Goal: Task Accomplishment & Management: Manage account settings

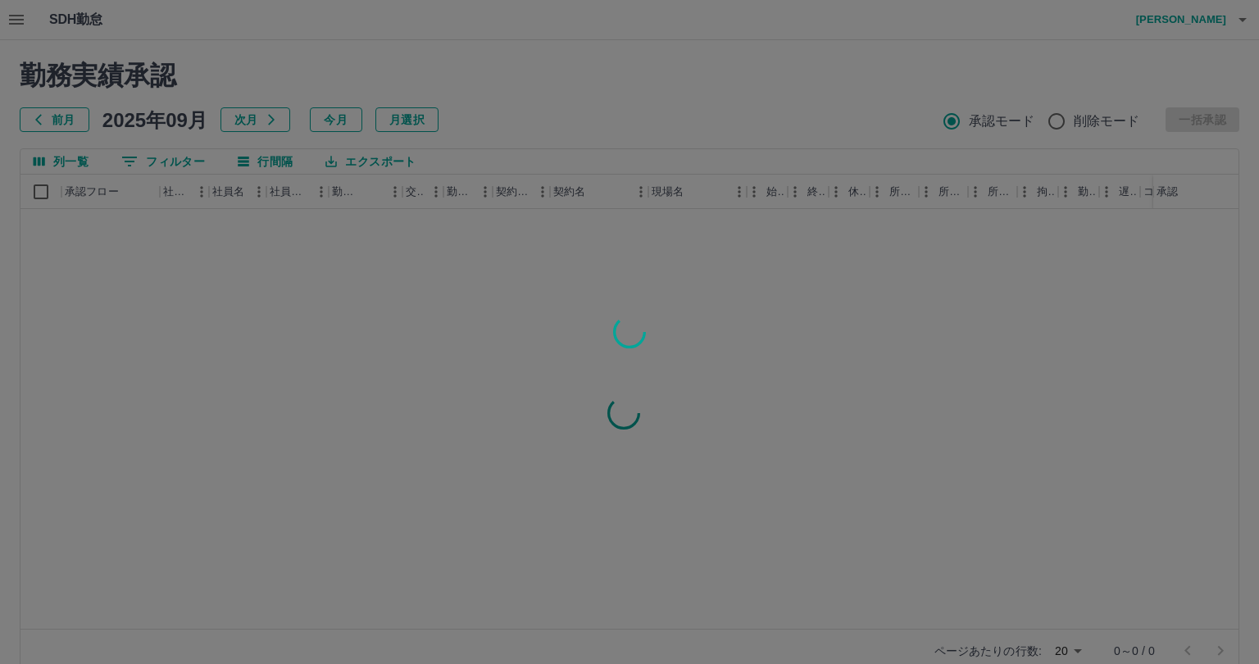
click at [20, 16] on div at bounding box center [629, 332] width 1259 height 664
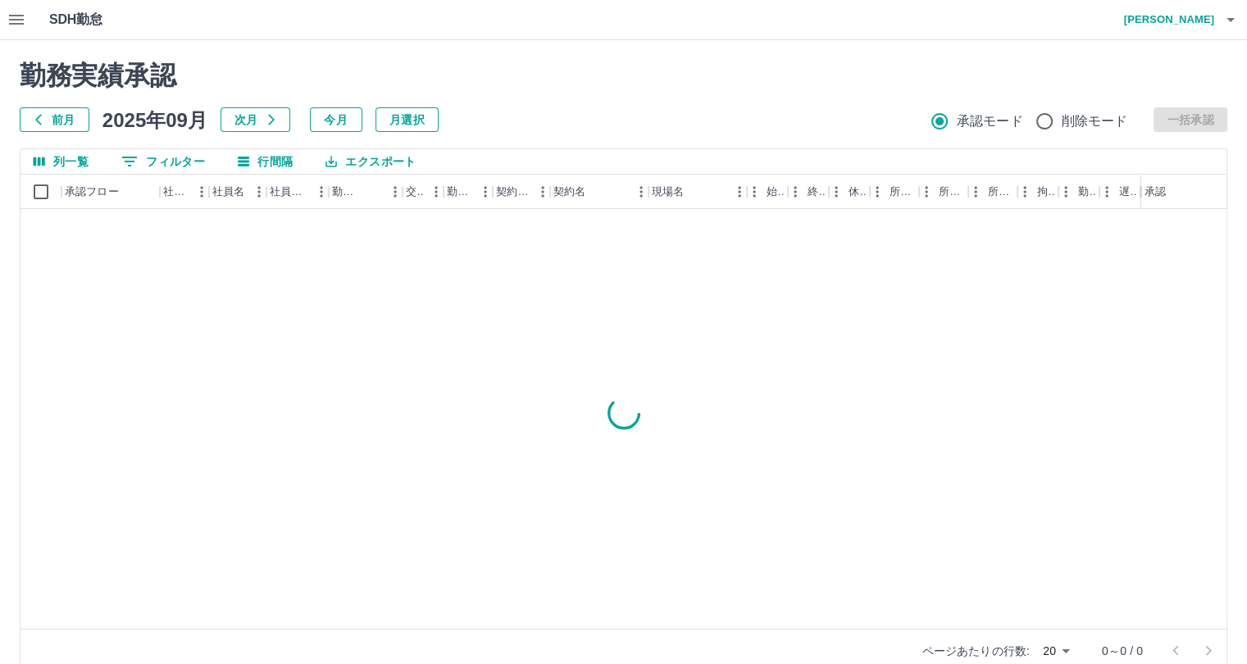
click at [20, 16] on icon "button" at bounding box center [17, 20] width 20 height 20
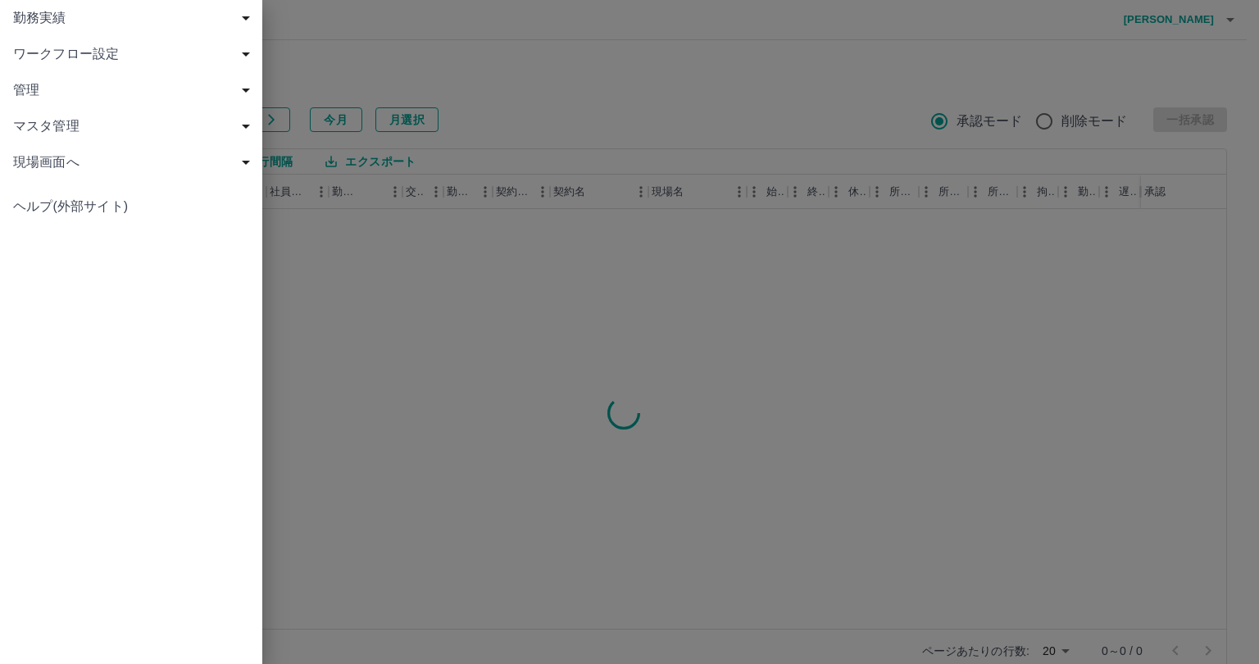
click at [60, 98] on span "管理" at bounding box center [134, 90] width 243 height 20
click at [89, 158] on span "マスタ管理" at bounding box center [134, 163] width 243 height 20
click at [143, 195] on span "契約コード" at bounding box center [140, 199] width 220 height 20
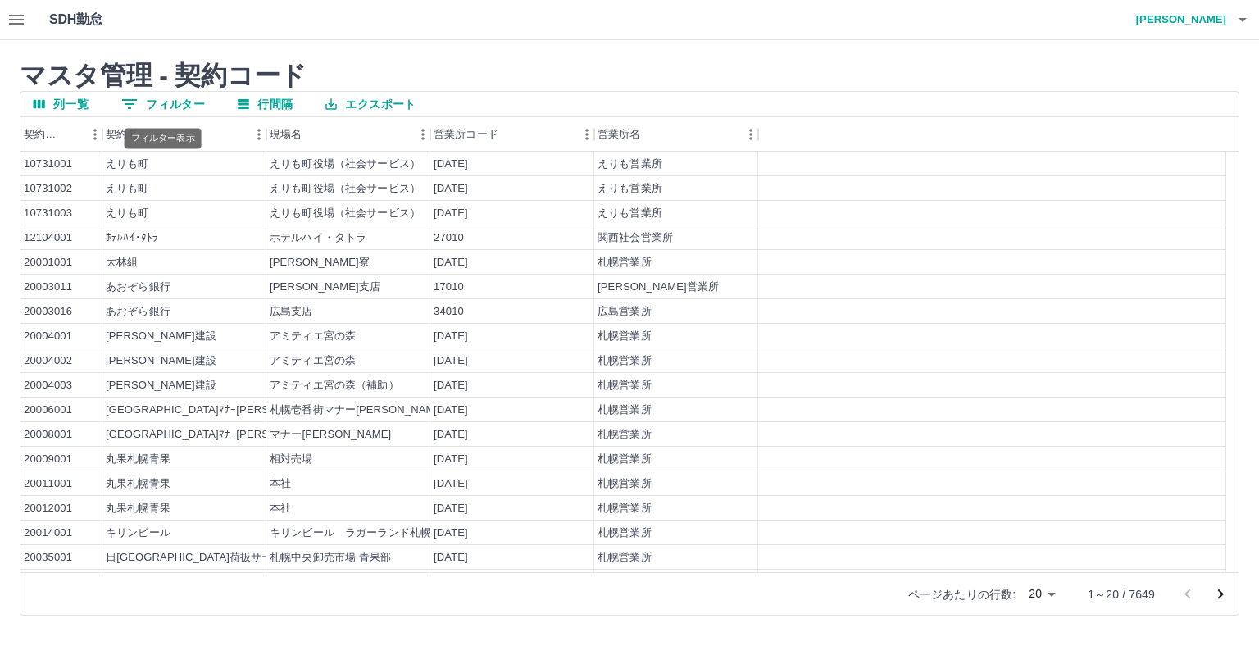
click at [159, 111] on button "0 フィルター" at bounding box center [163, 104] width 110 height 25
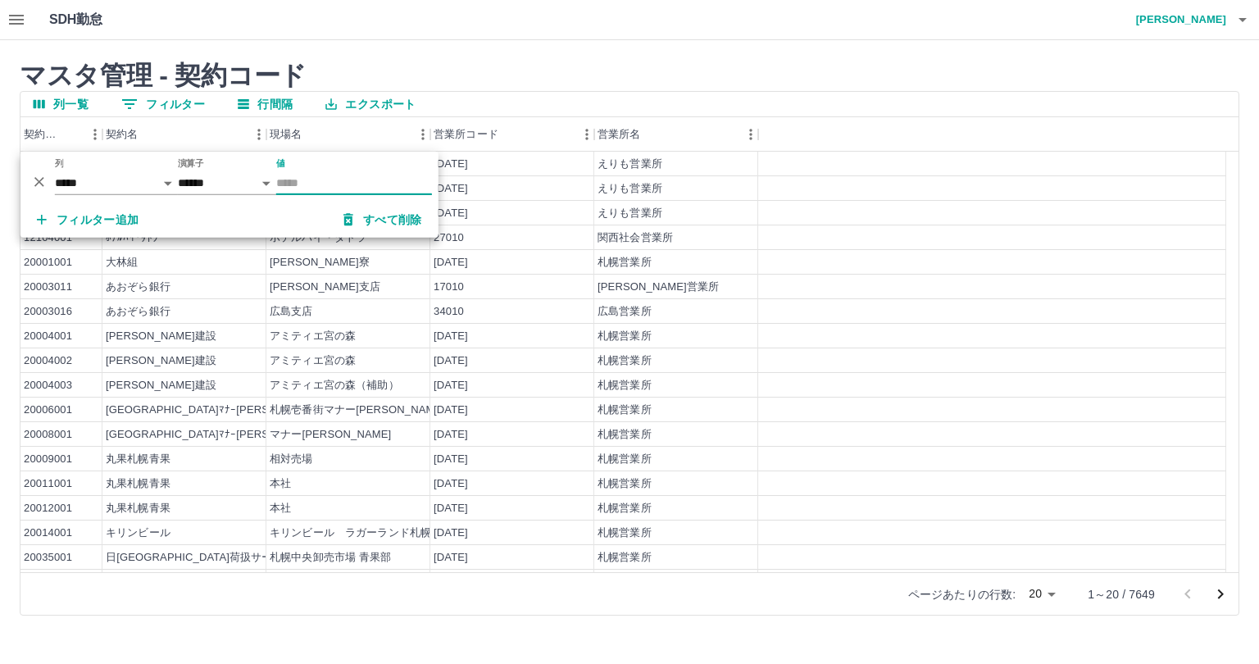
click at [299, 185] on input "値" at bounding box center [354, 183] width 156 height 24
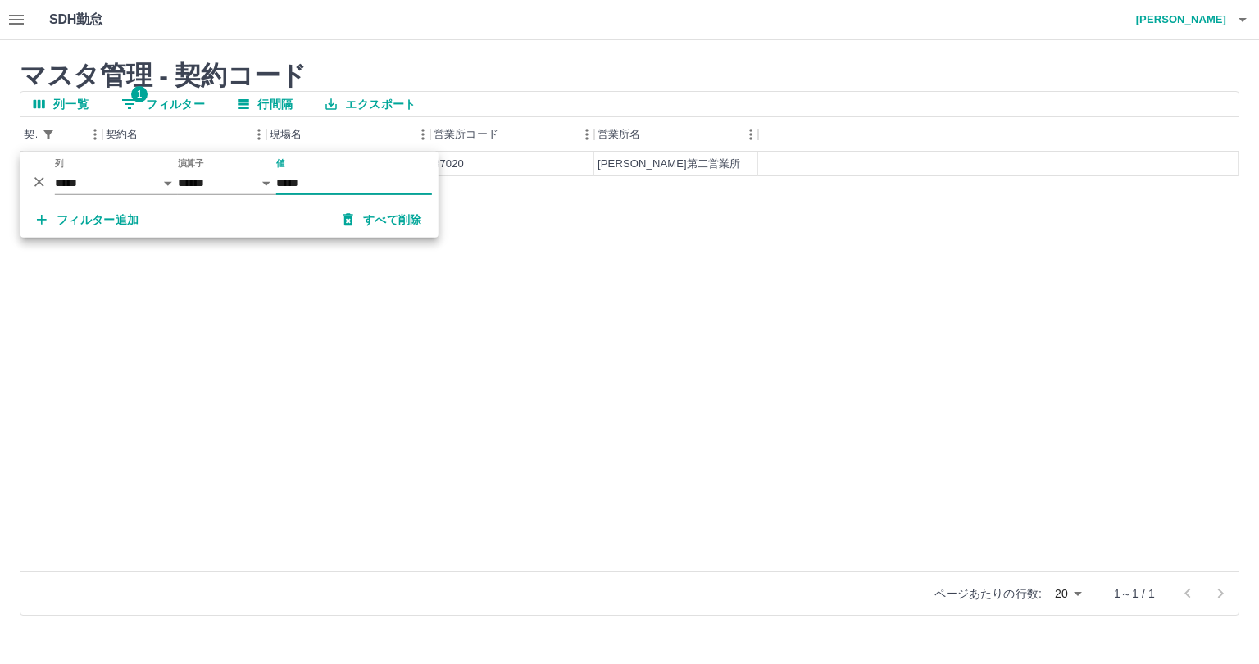
type input "*****"
click at [298, 394] on div "43750001 東みよし町 東みよし町学校給食センター 37020 高松第二営業所" at bounding box center [629, 362] width 1218 height 420
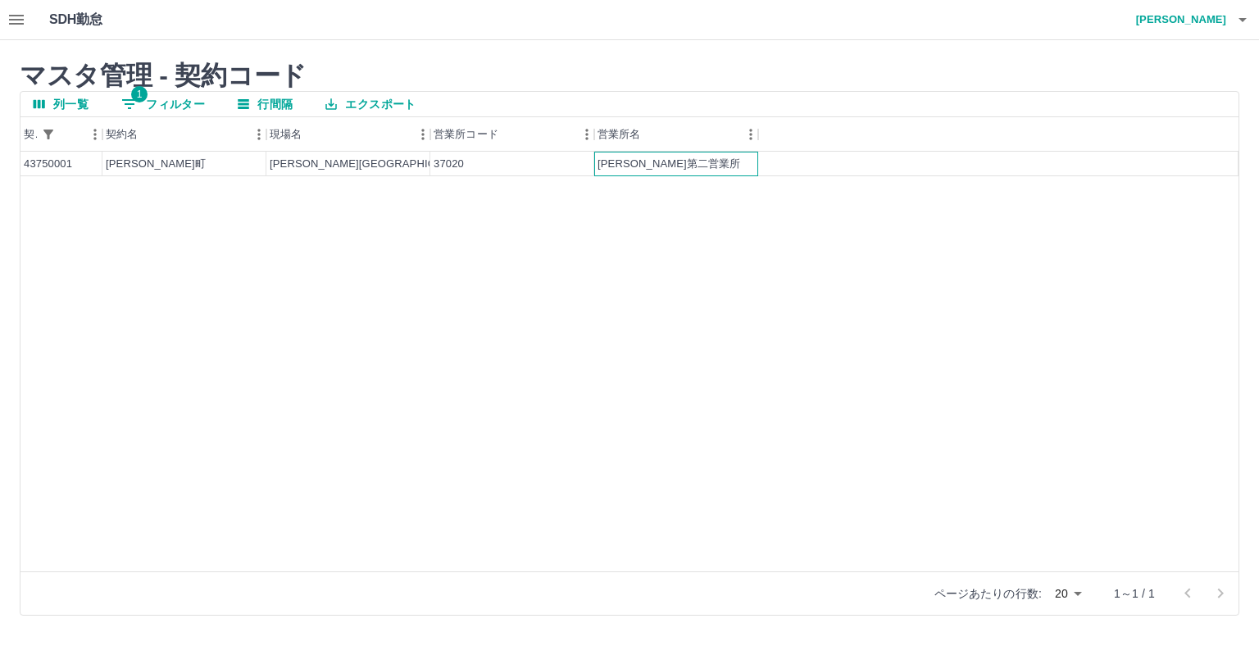
click at [698, 160] on div "高松第二営業所" at bounding box center [676, 164] width 164 height 25
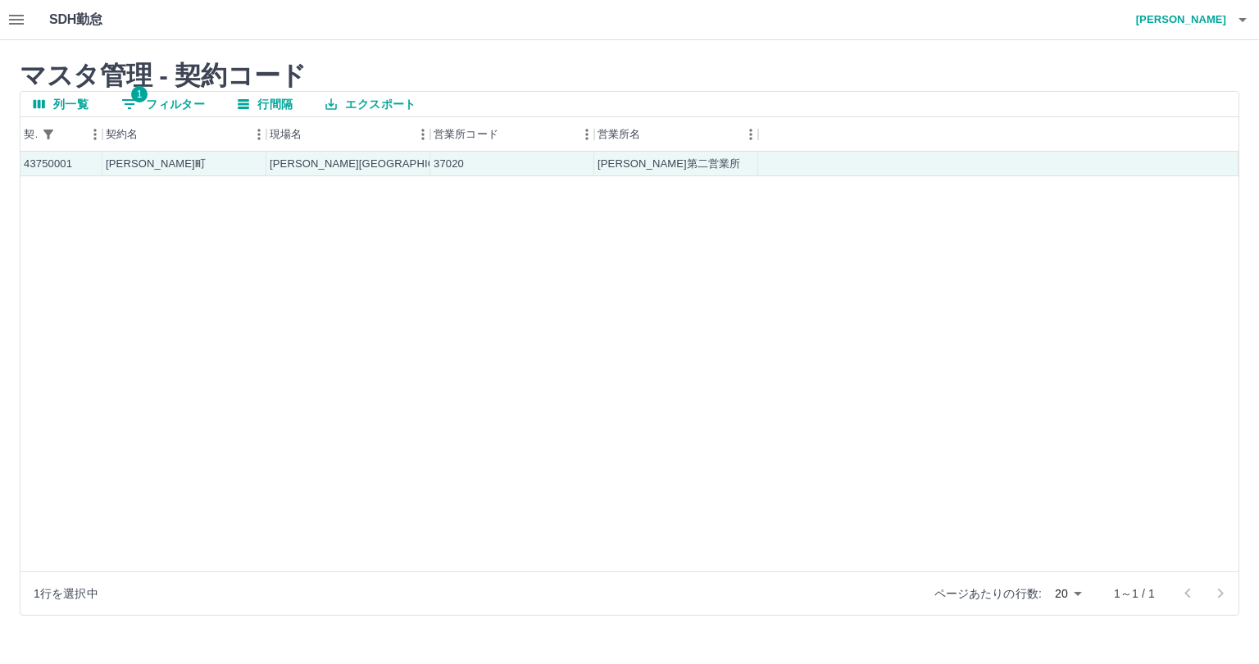
click at [10, 20] on icon "button" at bounding box center [16, 20] width 15 height 10
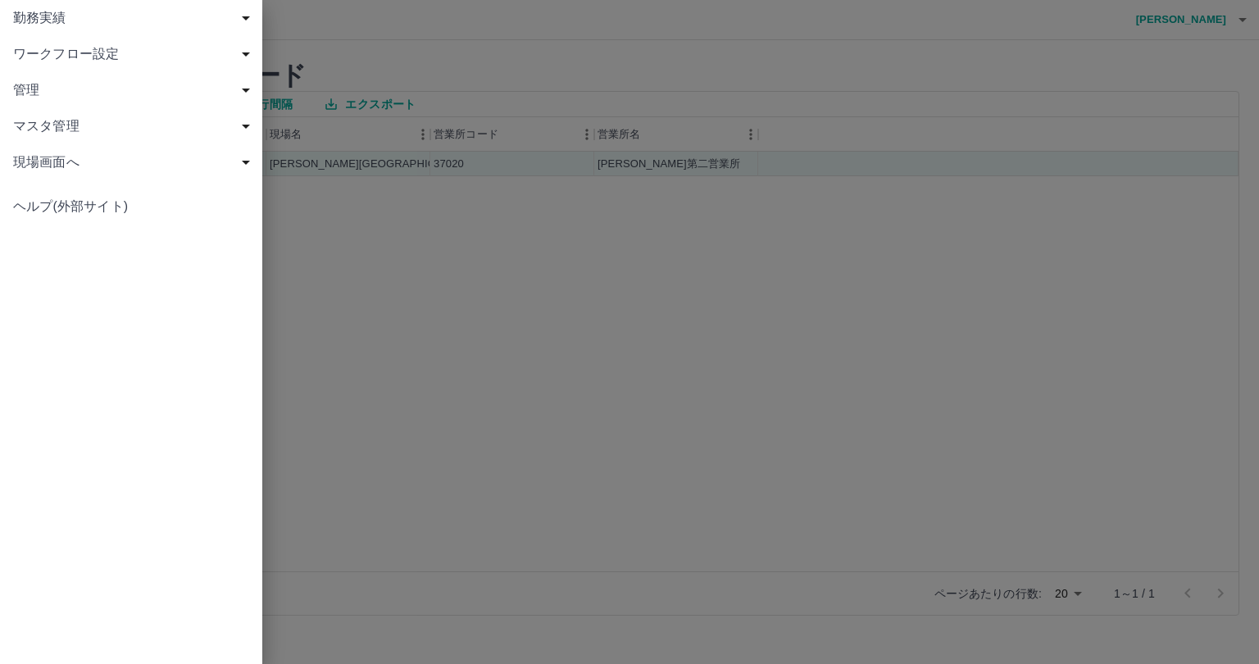
click at [45, 61] on span "ワークフロー設定" at bounding box center [134, 54] width 243 height 20
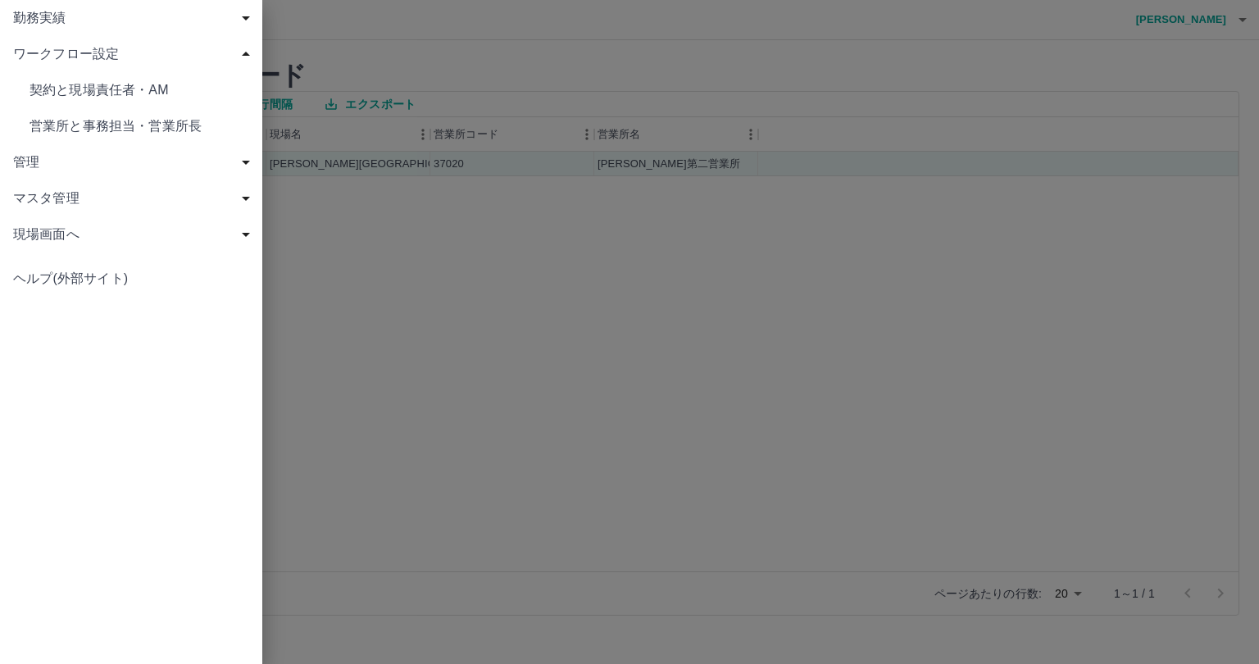
click at [71, 91] on span "契約と現場責任者・AM" at bounding box center [140, 90] width 220 height 20
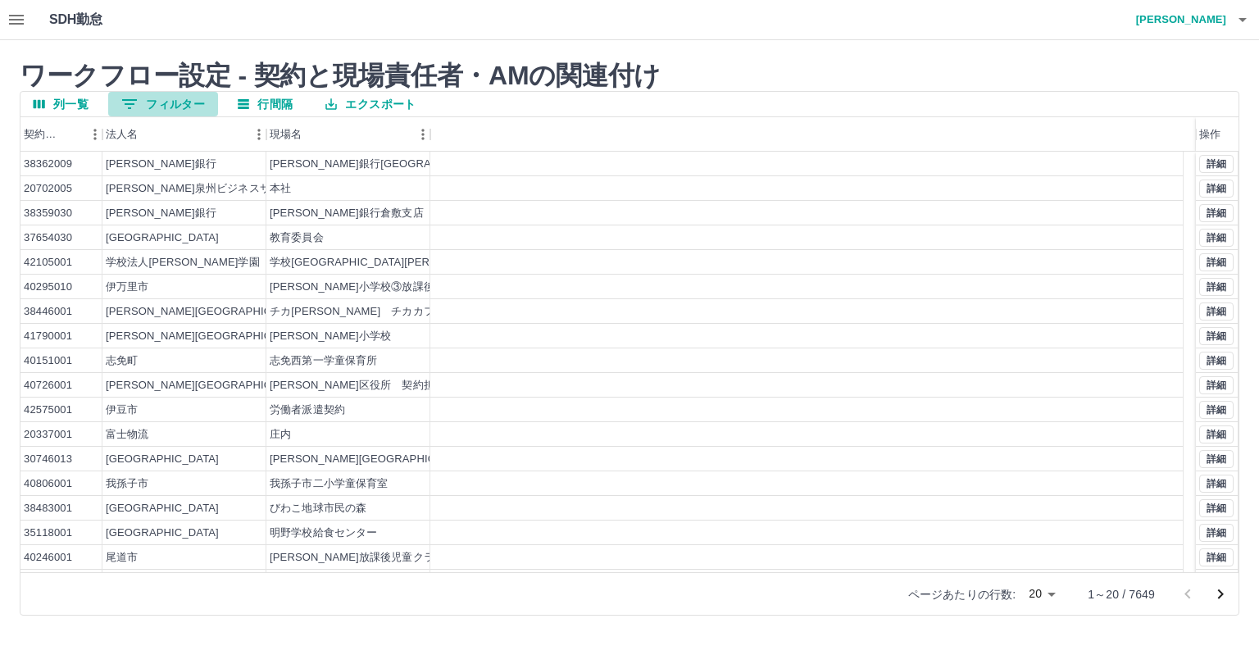
click at [159, 107] on button "0 フィルター" at bounding box center [163, 104] width 110 height 25
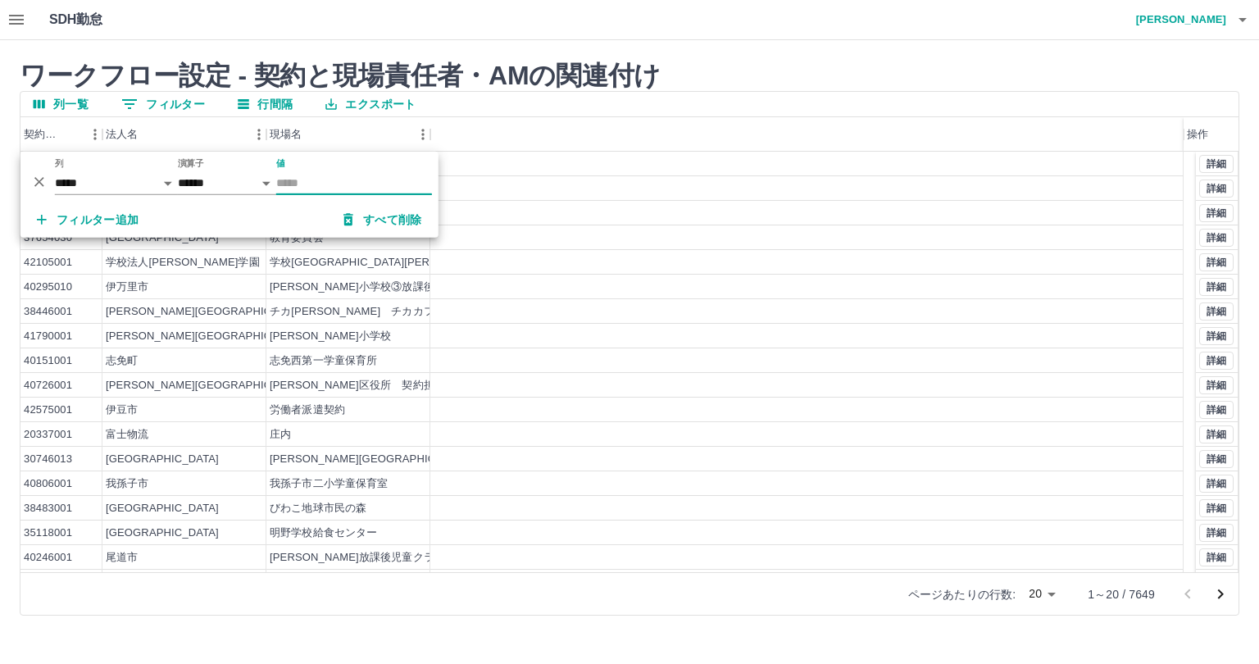
click at [303, 184] on input "値" at bounding box center [354, 183] width 156 height 24
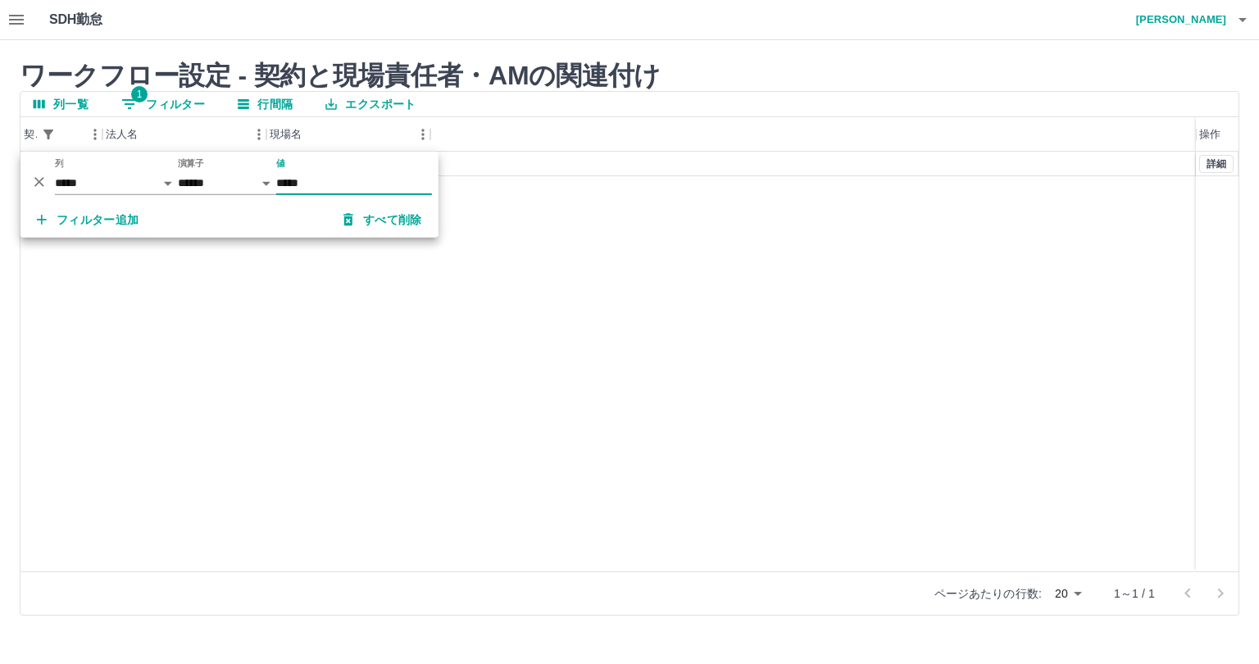
type input "*****"
click at [679, 135] on div "契約コード 法人名 現場名 操作" at bounding box center [629, 134] width 1218 height 34
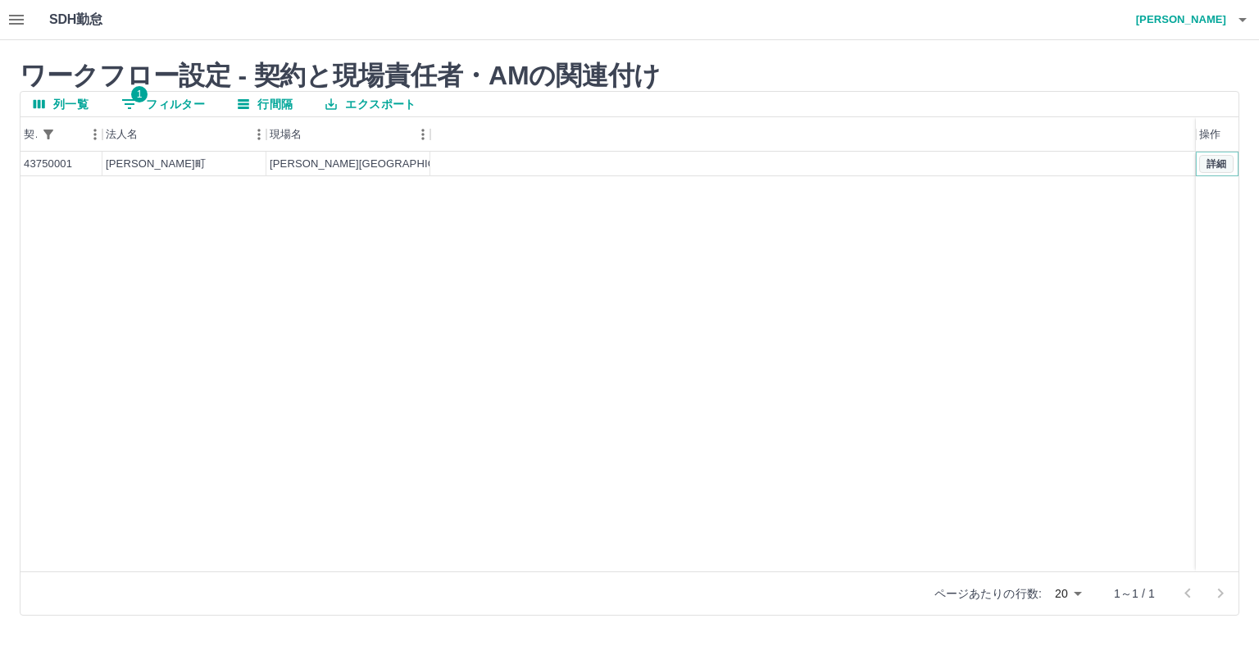
click at [1216, 159] on button "詳細" at bounding box center [1217, 164] width 34 height 18
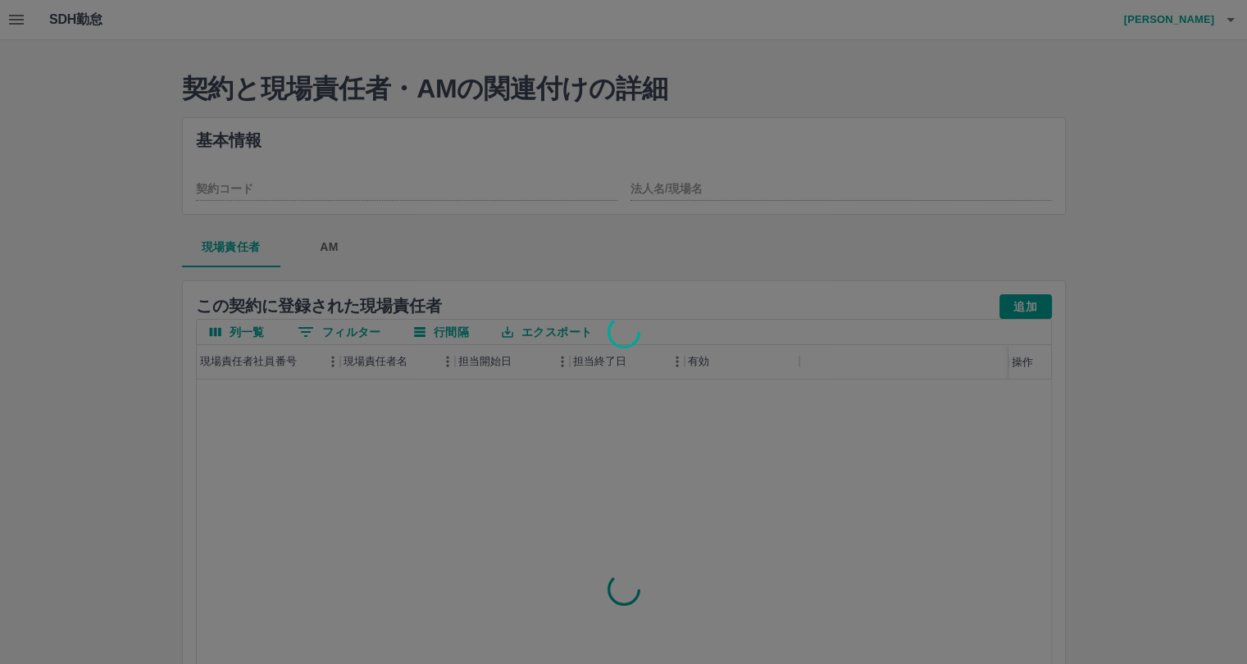
type input "********"
type input "**********"
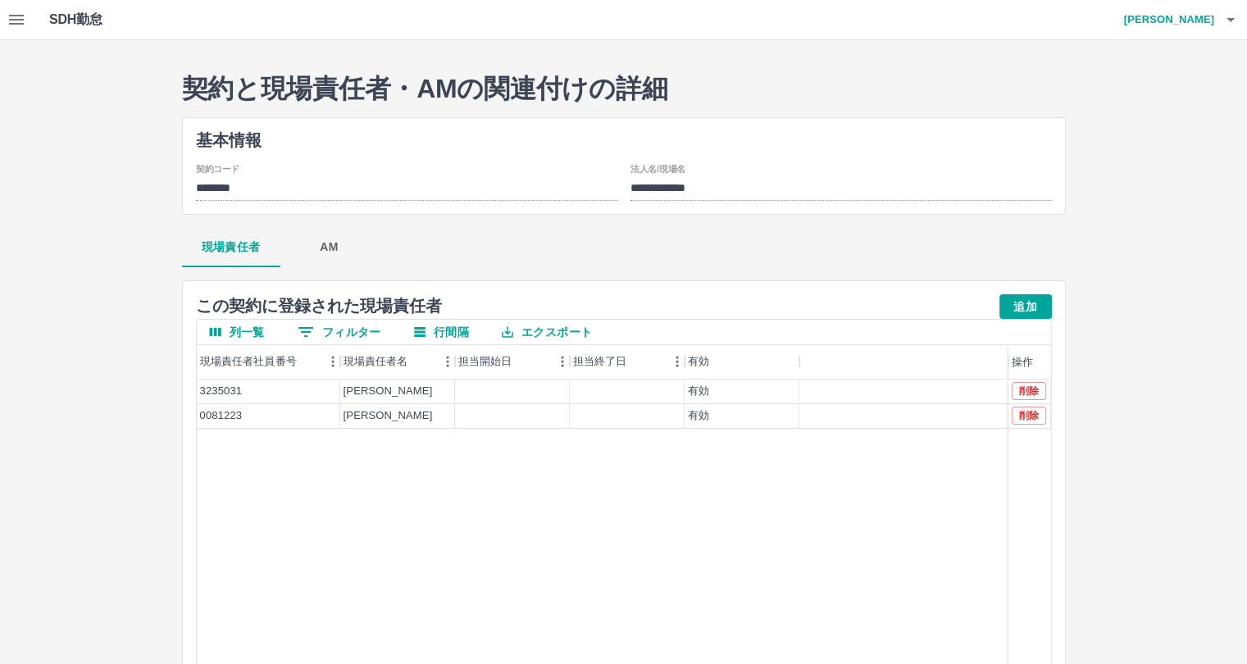
click at [322, 249] on button "AM" at bounding box center [329, 247] width 98 height 39
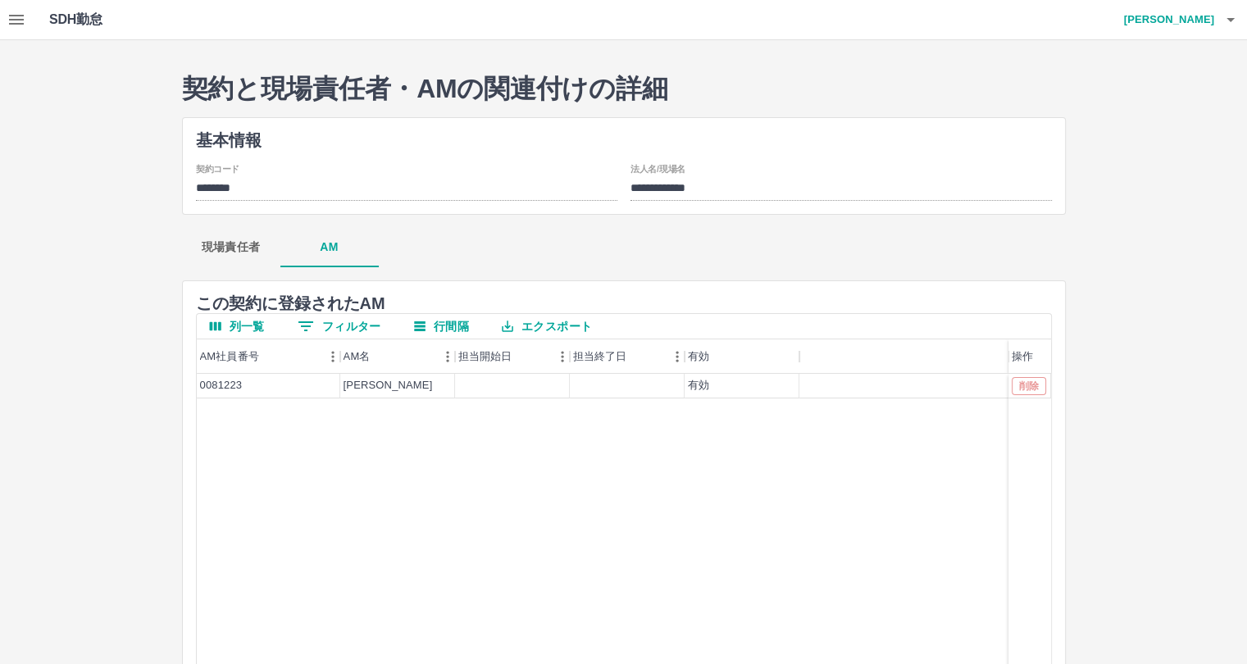
click at [241, 248] on button "現場責任者" at bounding box center [231, 247] width 98 height 39
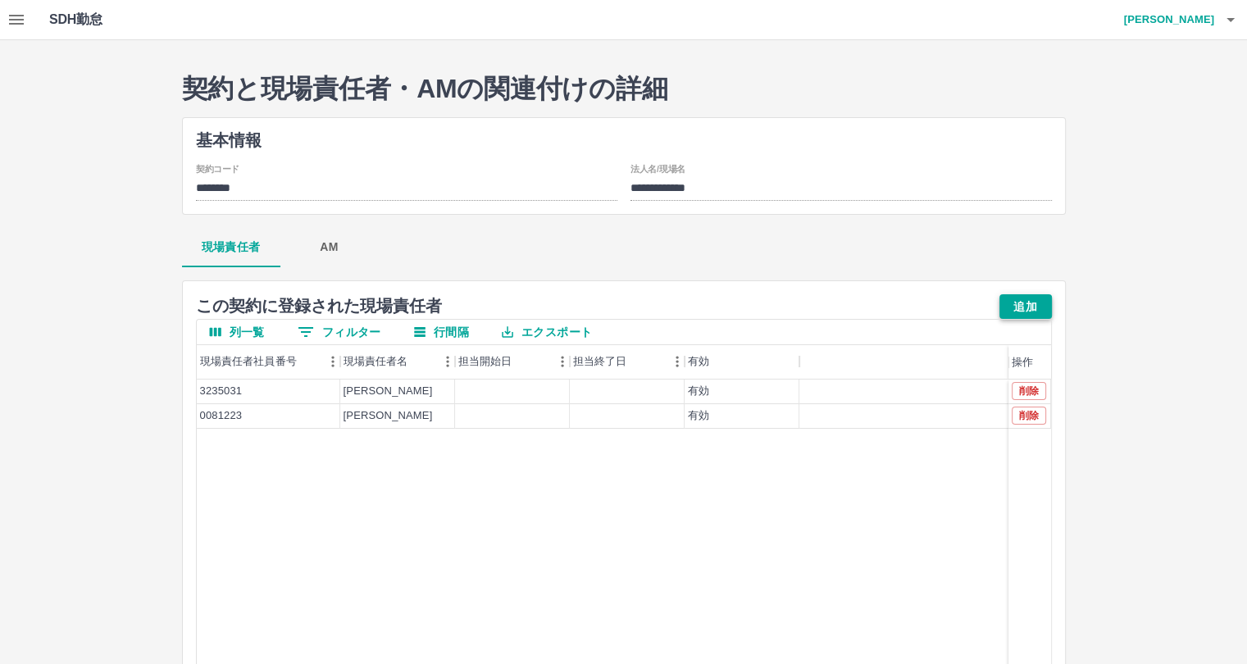
click at [1034, 302] on button "追加" at bounding box center [1025, 306] width 52 height 25
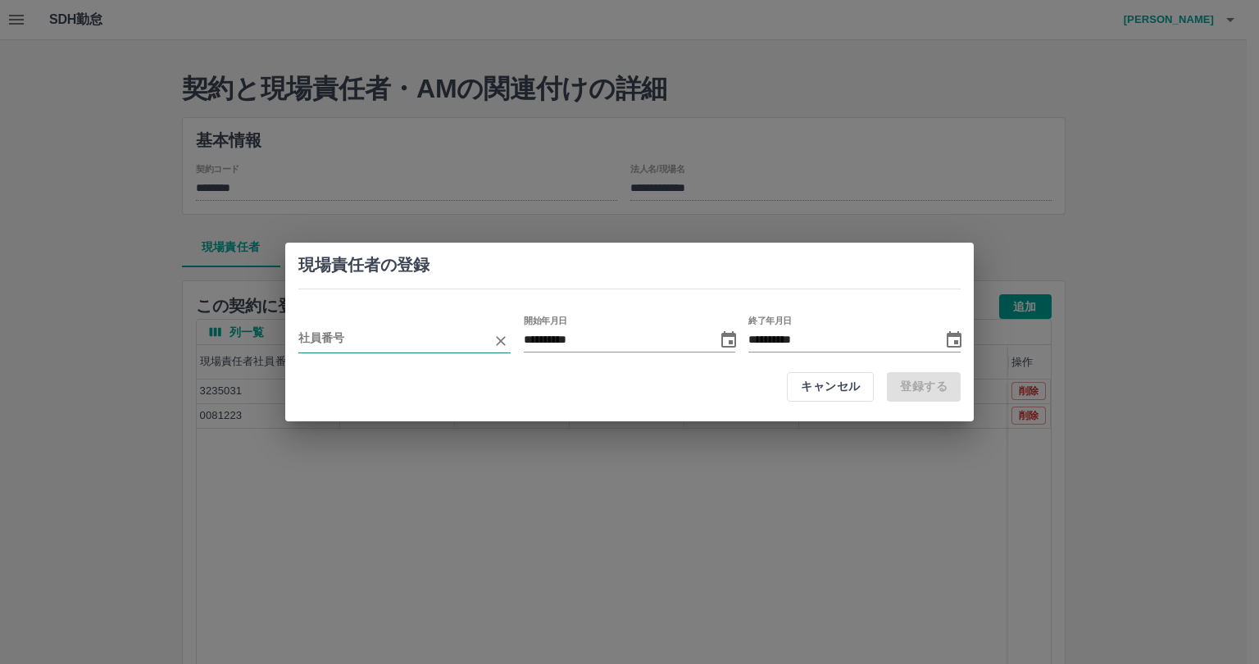
click at [380, 350] on div "**********" at bounding box center [629, 334] width 689 height 63
click at [380, 350] on input "employeeCode" at bounding box center [392, 341] width 188 height 24
click at [381, 372] on li "小先　舞優(0108159)" at bounding box center [404, 374] width 212 height 30
type input "*******"
click at [913, 379] on button "登録する" at bounding box center [924, 387] width 74 height 30
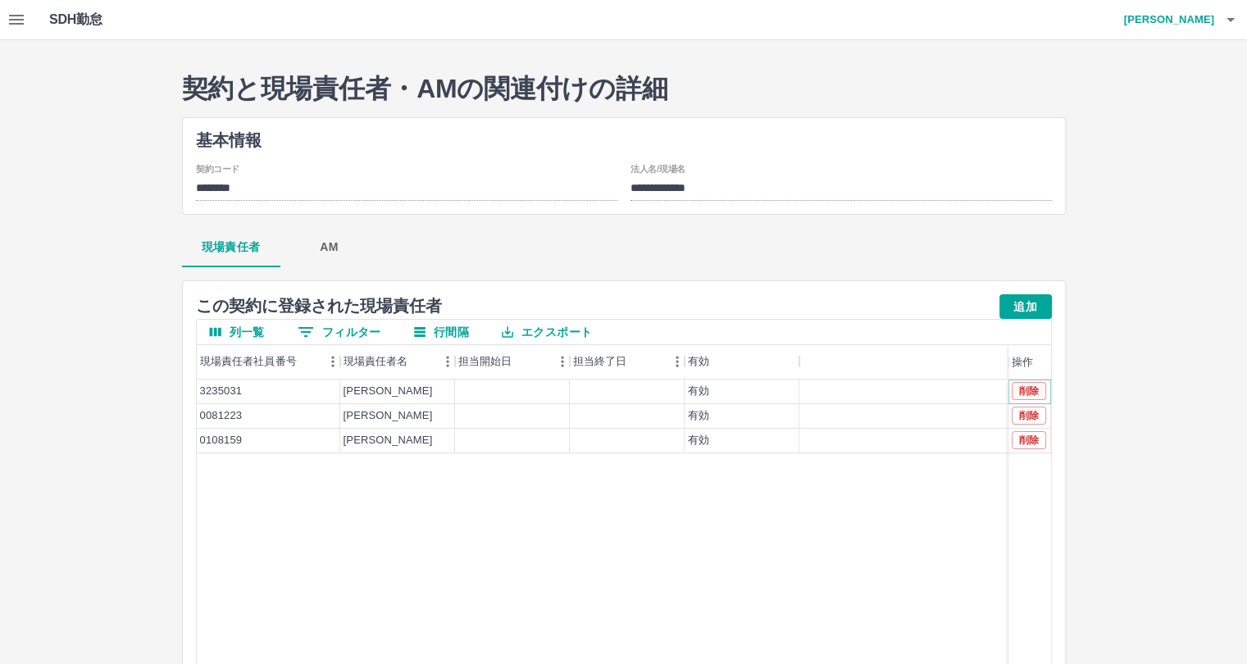
click at [1023, 388] on button "削除" at bounding box center [1029, 391] width 34 height 18
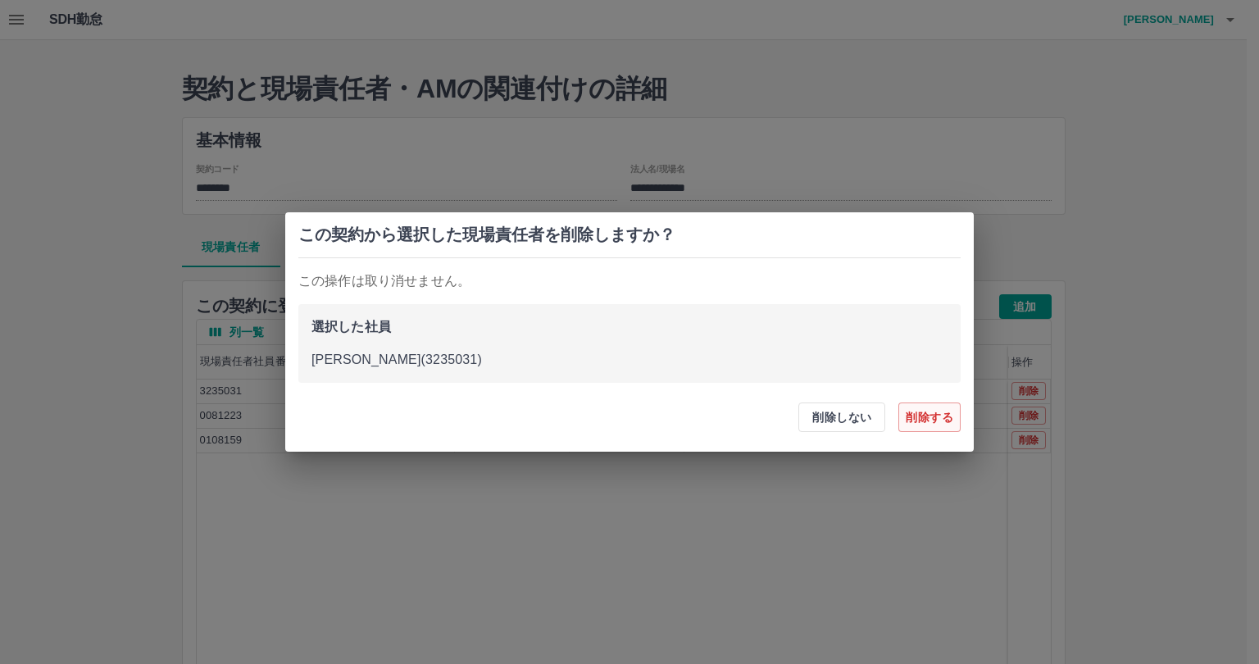
click at [936, 424] on button "削除する" at bounding box center [930, 418] width 62 height 30
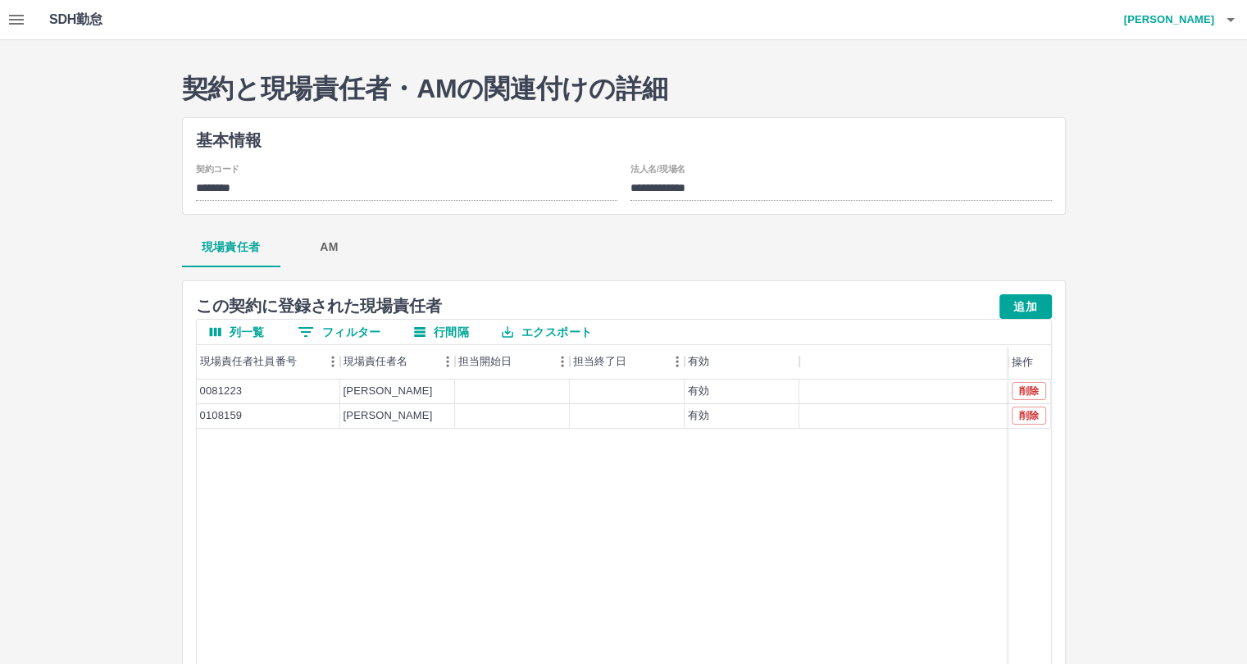
click at [344, 488] on div "0081223 川﨑　優斗 有効 0108159 小先　舞優 有効 削除 削除" at bounding box center [624, 590] width 854 height 420
